Goal: Transaction & Acquisition: Purchase product/service

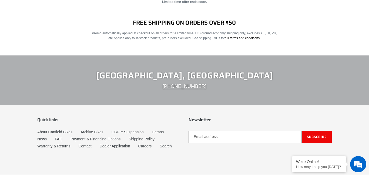
scroll to position [1052, 0]
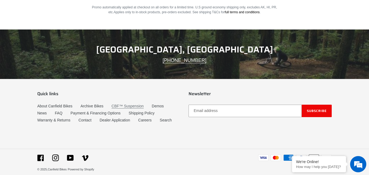
click at [128, 104] on link "CBF™ Suspension" at bounding box center [127, 106] width 32 height 5
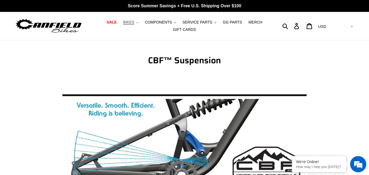
click at [134, 22] on span "BIKES" at bounding box center [128, 22] width 11 height 5
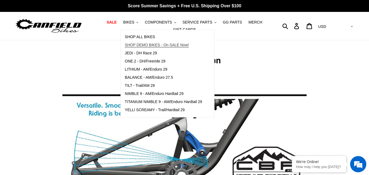
click at [148, 44] on span "SHOP DEMO BIKES - On SALE Now!" at bounding box center [157, 45] width 64 height 5
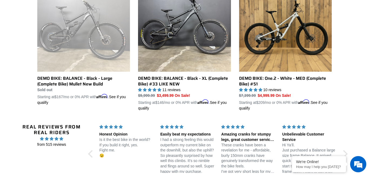
scroll to position [471, 0]
